Goal: Task Accomplishment & Management: Manage account settings

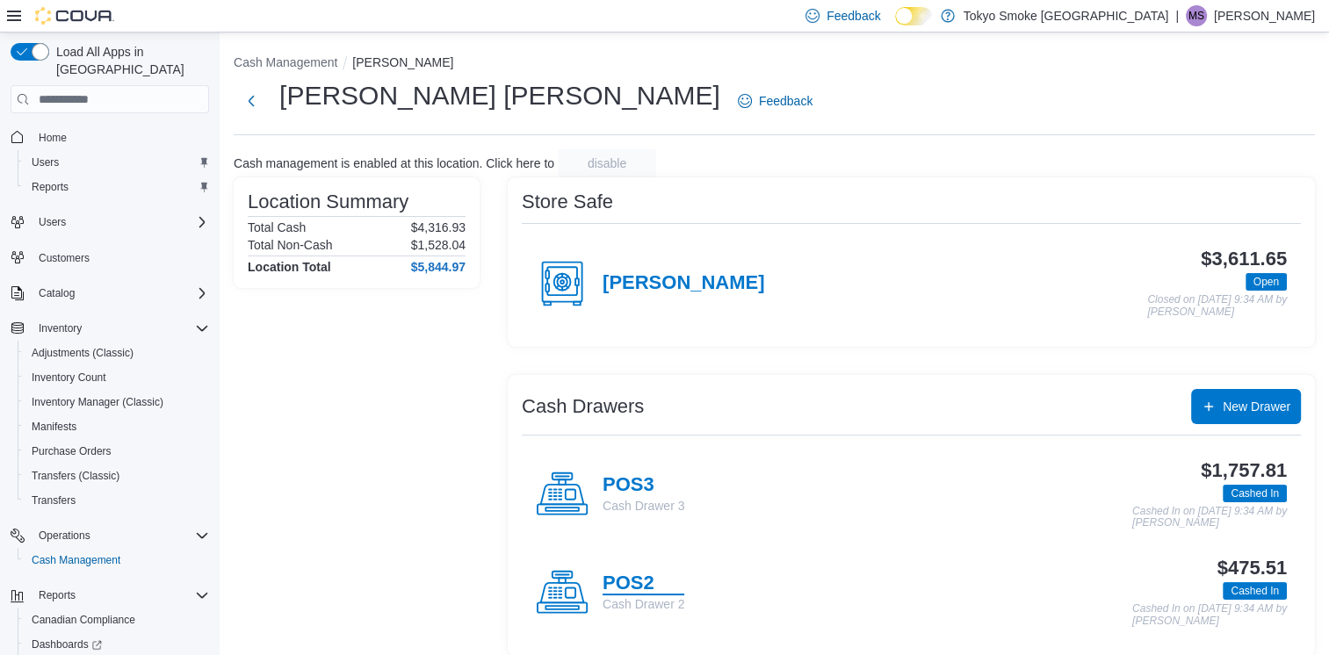
click at [632, 577] on h4 "POS2" at bounding box center [644, 584] width 82 height 23
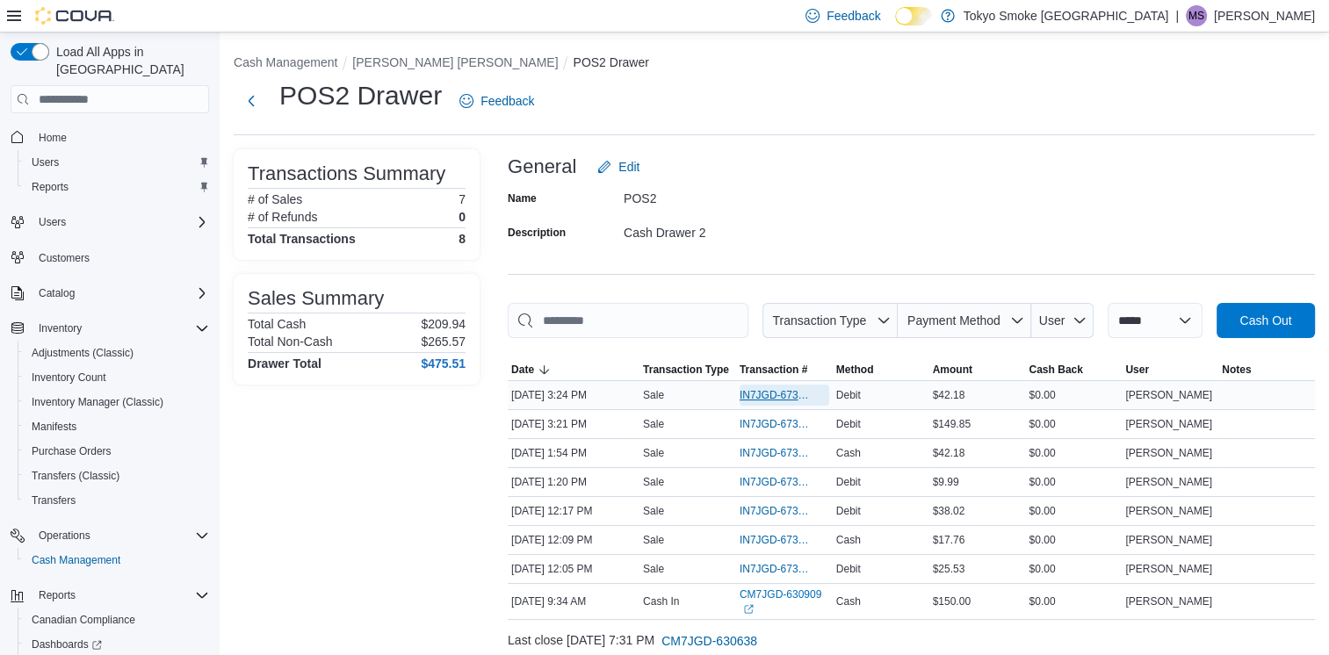
click at [757, 393] on span "IN7JGD-6737609" at bounding box center [776, 395] width 72 height 14
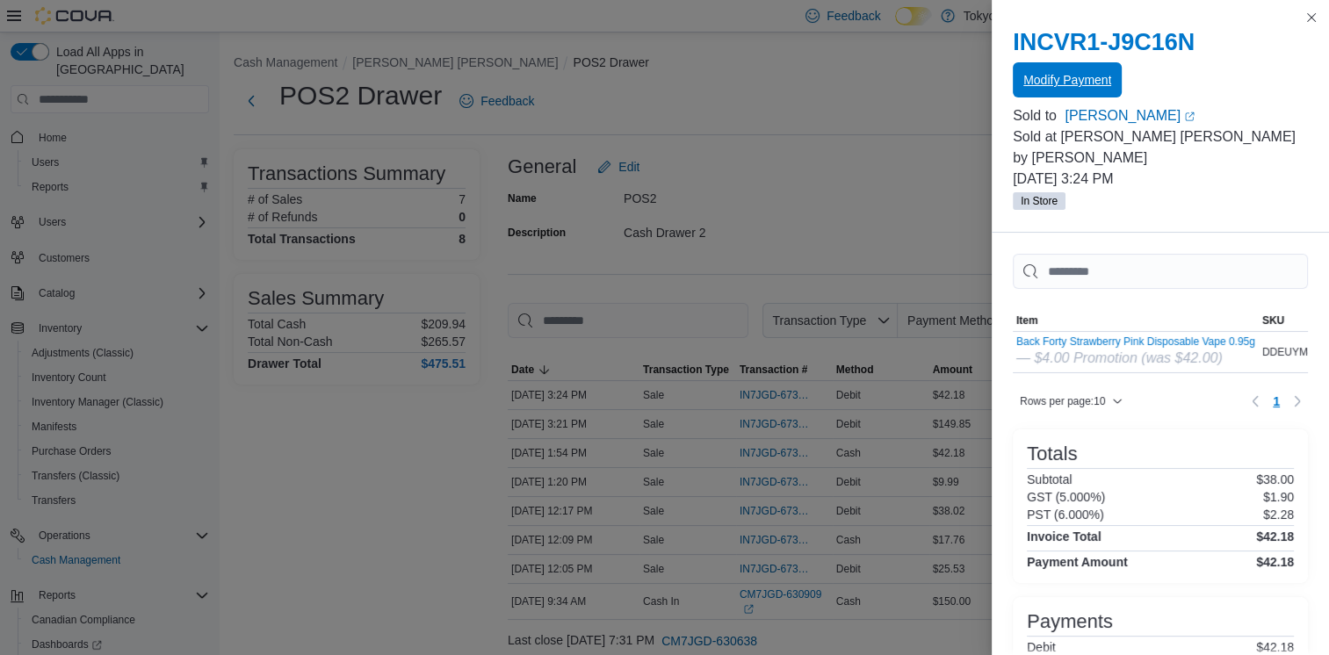
click at [1036, 72] on span "Modify Payment" at bounding box center [1067, 80] width 88 height 18
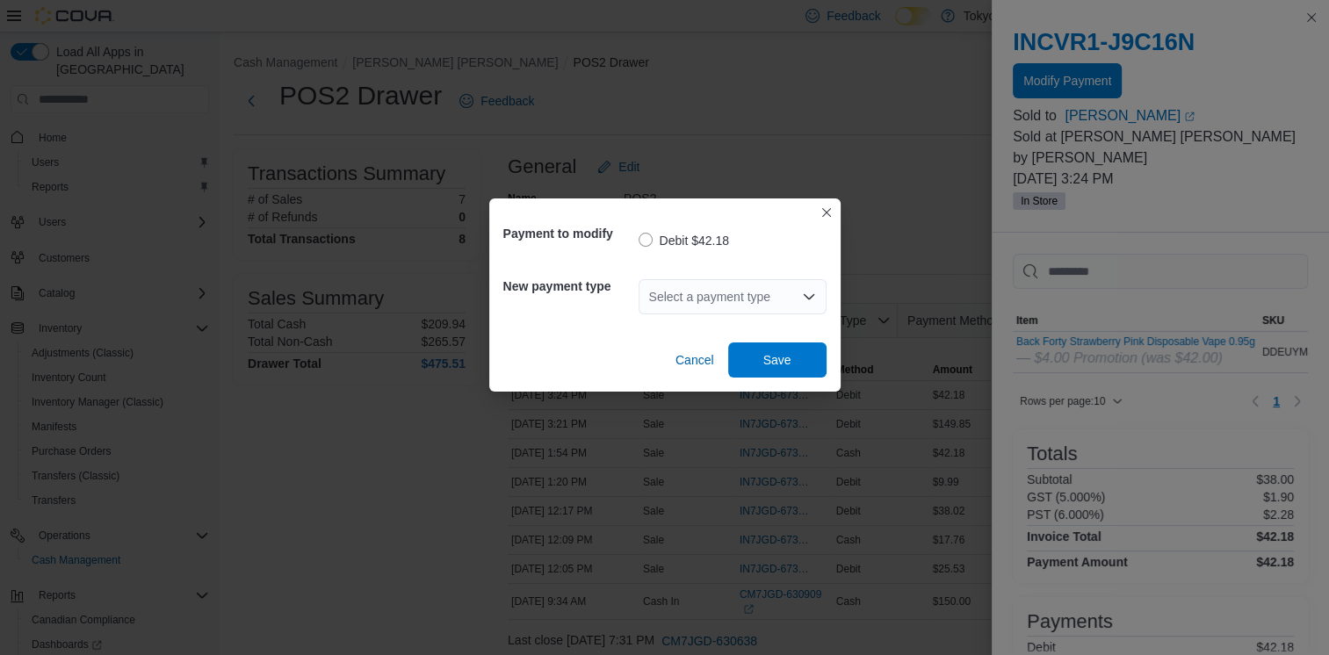
click at [773, 286] on div "Select a payment type" at bounding box center [733, 296] width 188 height 35
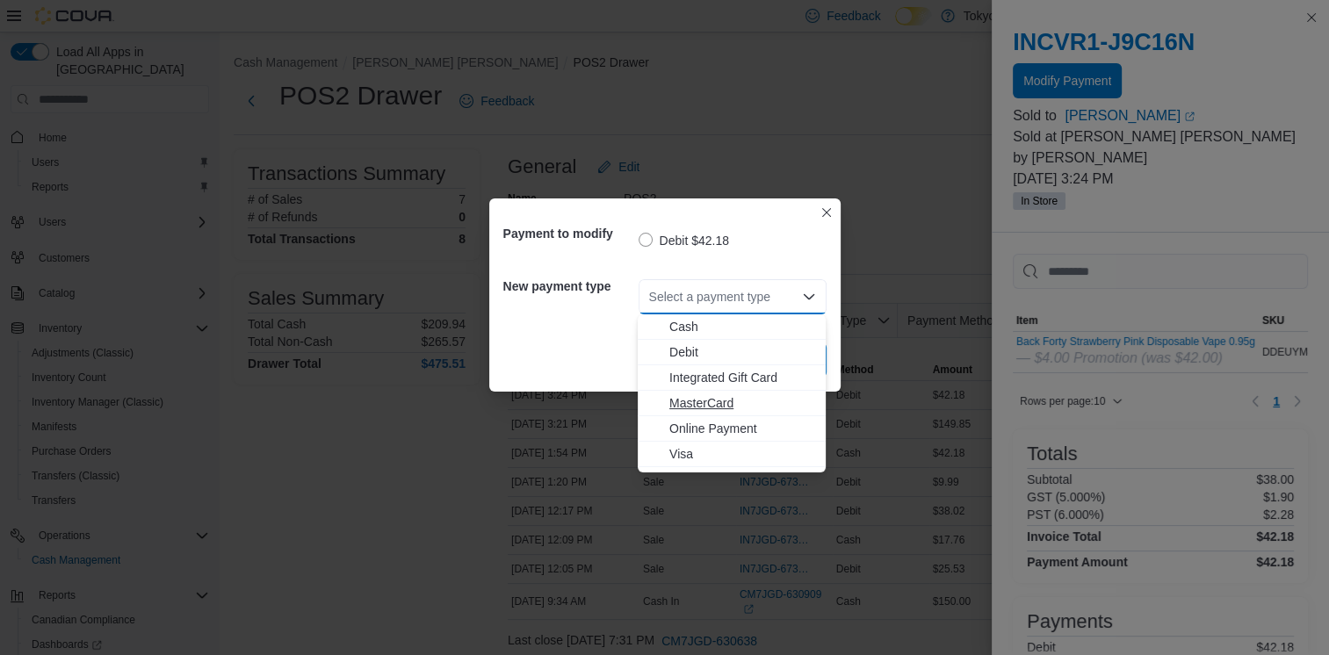
click at [726, 408] on span "MasterCard" at bounding box center [742, 403] width 146 height 18
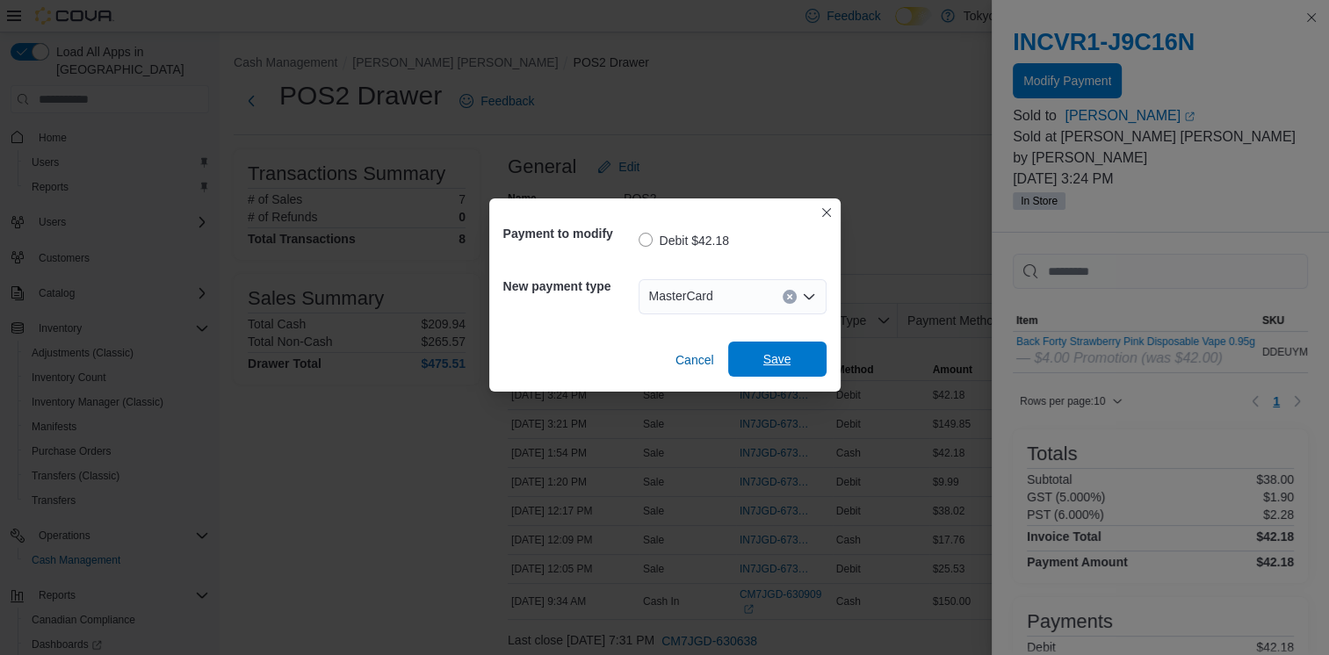
click at [779, 347] on span "Save" at bounding box center [777, 359] width 77 height 35
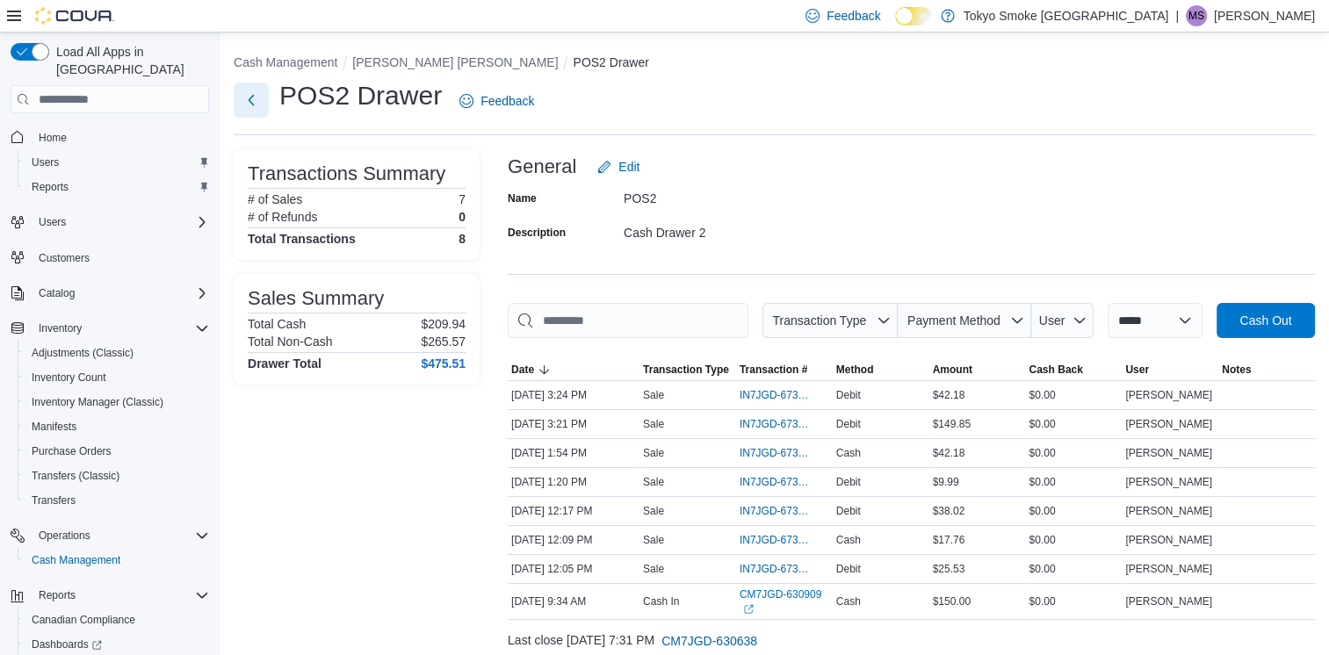
click at [256, 105] on button "Next" at bounding box center [251, 100] width 35 height 35
